Goal: Information Seeking & Learning: Learn about a topic

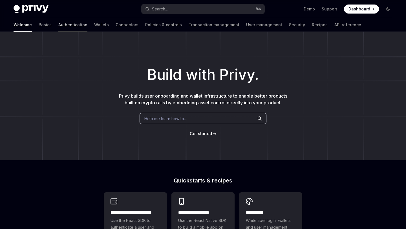
click at [58, 24] on link "Authentication" at bounding box center [72, 25] width 29 height 14
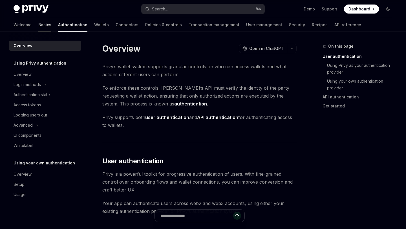
click at [38, 26] on link "Basics" at bounding box center [44, 25] width 13 height 14
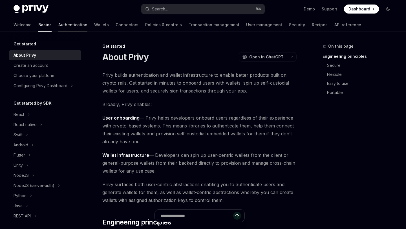
click at [58, 27] on link "Authentication" at bounding box center [72, 25] width 29 height 14
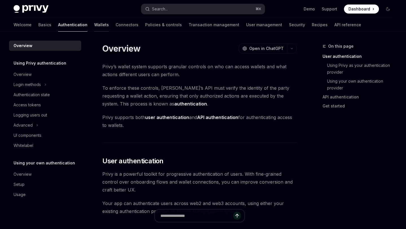
click at [94, 25] on link "Wallets" at bounding box center [101, 25] width 15 height 14
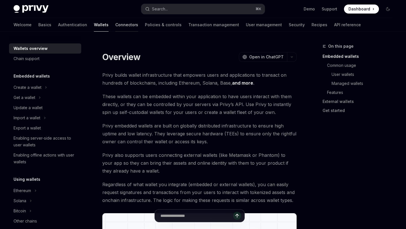
click at [115, 26] on link "Connectors" at bounding box center [126, 25] width 23 height 14
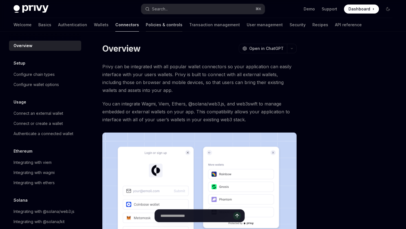
click at [146, 25] on link "Policies & controls" at bounding box center [164, 25] width 37 height 14
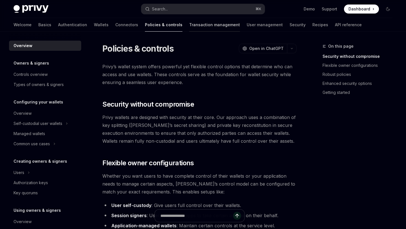
click at [189, 25] on link "Transaction management" at bounding box center [214, 25] width 51 height 14
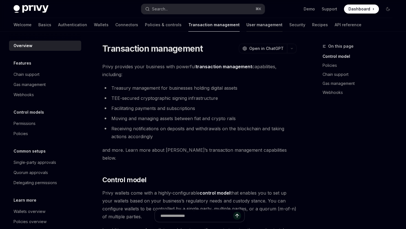
click at [246, 27] on link "User management" at bounding box center [264, 25] width 36 height 14
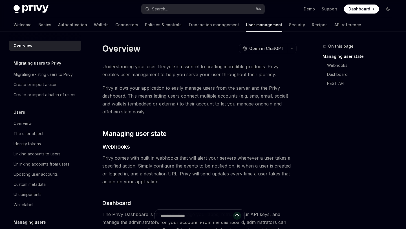
click at [152, 22] on div "Welcome Basics Authentication Wallets Connectors Policies & controls Transactio…" at bounding box center [188, 25] width 348 height 14
click at [145, 28] on link "Policies & controls" at bounding box center [163, 25] width 37 height 14
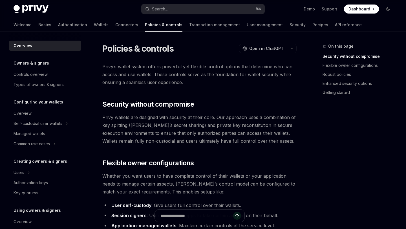
click at [86, 28] on div "Welcome Basics Authentication Wallets Connectors Policies & controls Transactio…" at bounding box center [188, 25] width 348 height 14
click at [87, 28] on div "Welcome Basics Authentication Wallets Connectors Policies & controls Transactio…" at bounding box center [188, 25] width 348 height 14
click at [115, 25] on link "Connectors" at bounding box center [126, 25] width 23 height 14
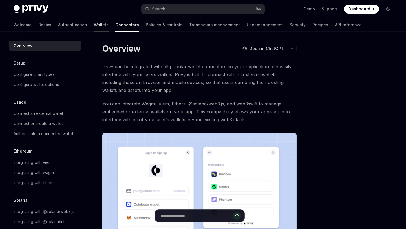
click at [94, 23] on link "Wallets" at bounding box center [101, 25] width 15 height 14
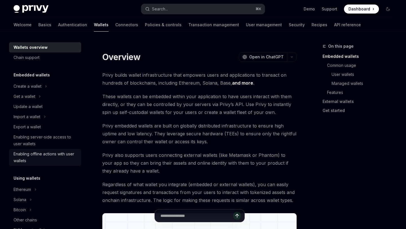
scroll to position [71, 0]
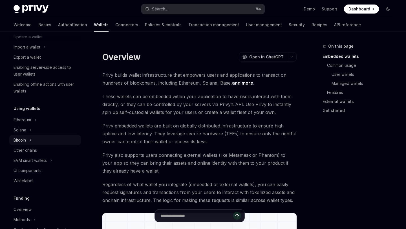
click at [28, 139] on button "Bitcoin" at bounding box center [45, 140] width 72 height 10
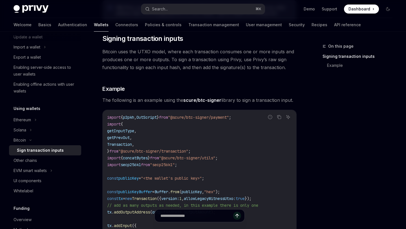
scroll to position [72, 0]
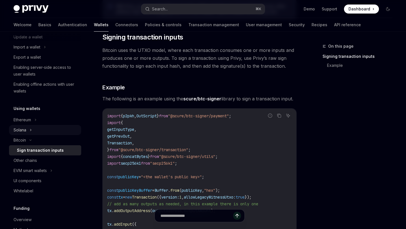
click at [32, 134] on button "Solana" at bounding box center [45, 130] width 72 height 10
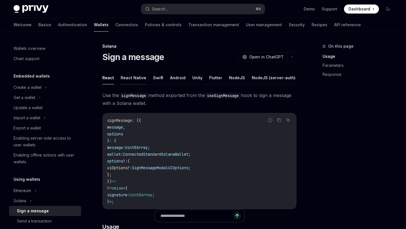
click at [134, 80] on button "React Native" at bounding box center [134, 77] width 26 height 13
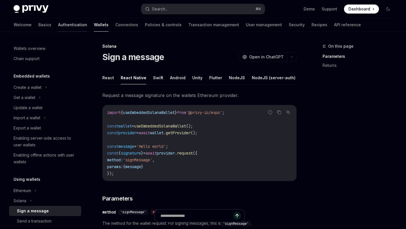
click at [58, 28] on link "Authentication" at bounding box center [72, 25] width 29 height 14
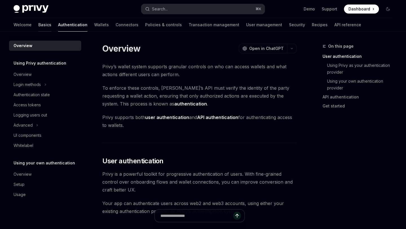
click at [38, 22] on link "Basics" at bounding box center [44, 25] width 13 height 14
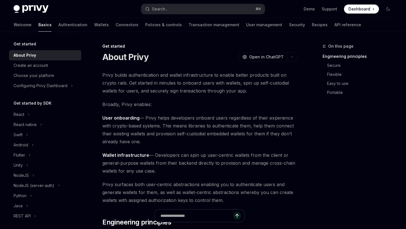
type textarea "*"
